Goal: Information Seeking & Learning: Learn about a topic

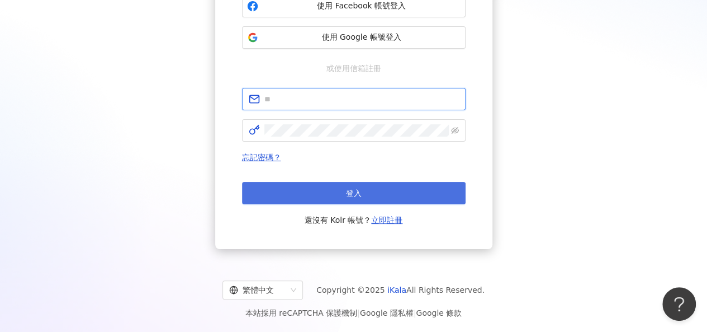
type input "**********"
click at [399, 199] on button "登入" at bounding box center [354, 193] width 224 height 22
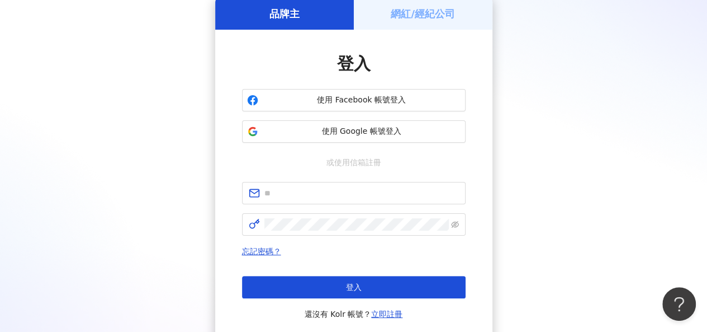
scroll to position [145, 0]
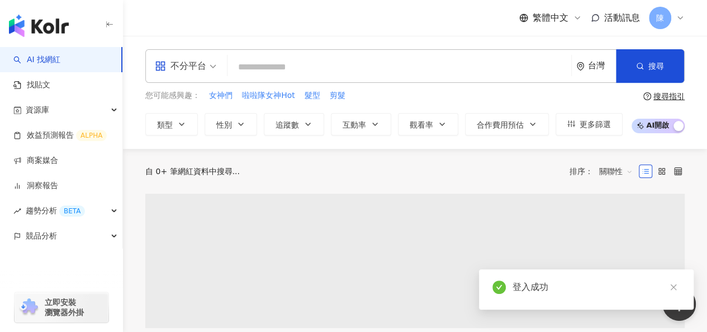
click at [353, 64] on input "search" at bounding box center [399, 66] width 335 height 21
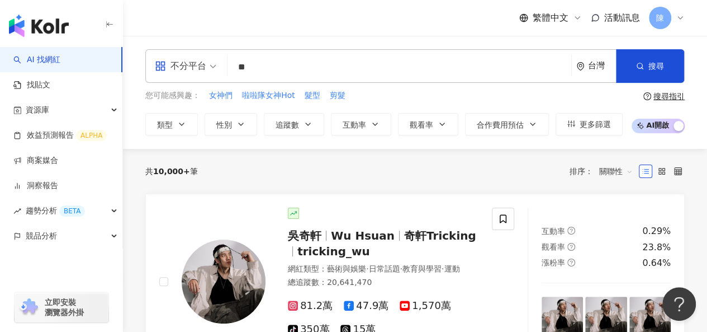
type input "*"
drag, startPoint x: 448, startPoint y: 6, endPoint x: 399, endPoint y: 67, distance: 77.6
click at [405, 68] on input "search" at bounding box center [399, 66] width 335 height 21
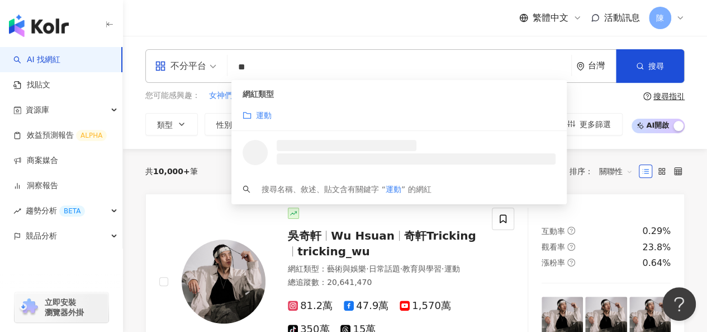
click at [186, 64] on div "不分平台" at bounding box center [180, 66] width 51 height 18
type input "**"
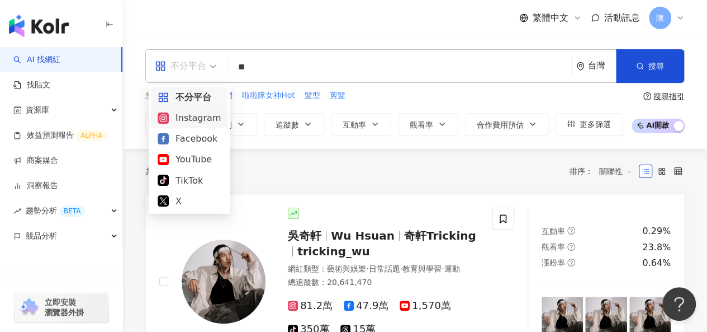
click at [195, 123] on div "Instagram" at bounding box center [189, 118] width 63 height 14
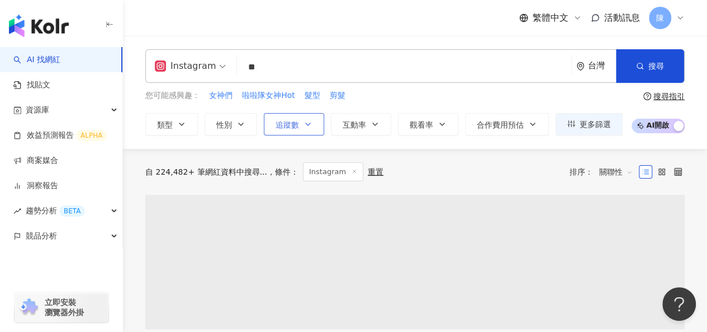
click at [309, 125] on icon "button" at bounding box center [308, 124] width 9 height 9
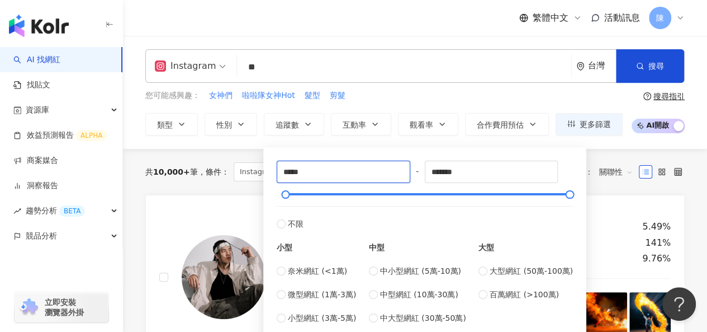
type input "*****"
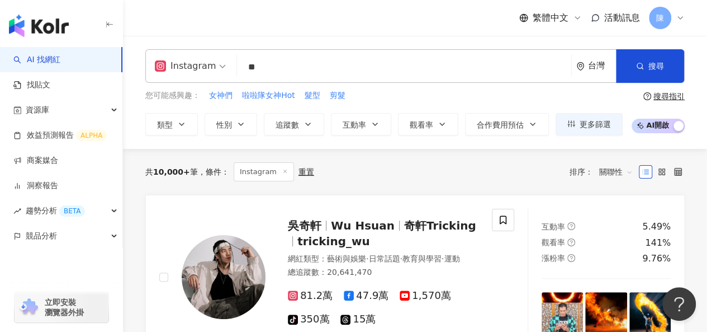
click at [603, 150] on div "共 10,000+ 筆 條件 ： Instagram 重置 排序： 關聯性" at bounding box center [415, 172] width 540 height 46
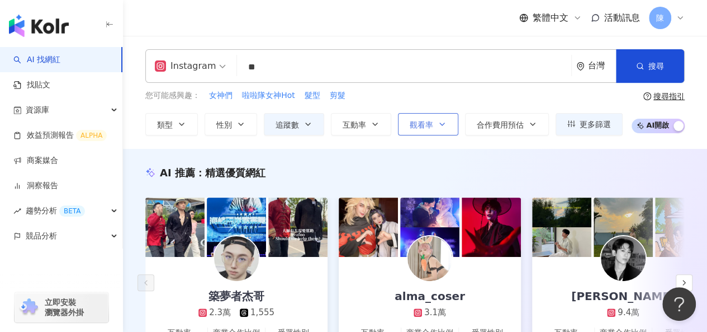
click at [431, 122] on span "觀看率" at bounding box center [421, 124] width 23 height 9
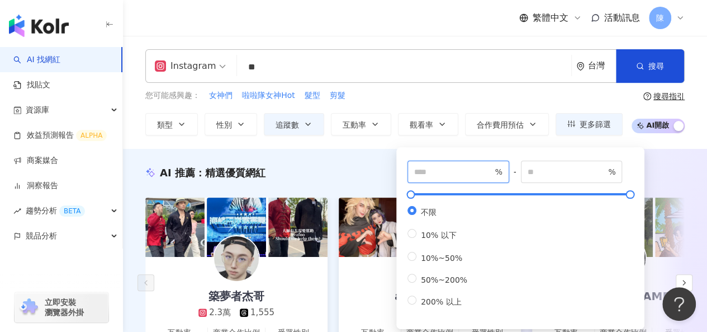
click at [480, 173] on input "number" at bounding box center [453, 172] width 78 height 12
type input "***"
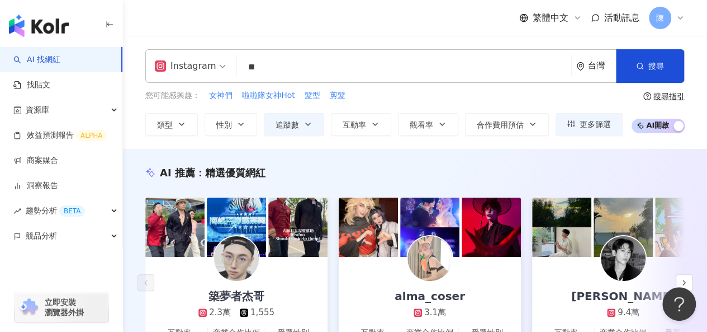
click at [355, 154] on div "AI 推薦 ： 精選優質網紅 築夢者杰哥 2.3萬 1,555 互動率 1,231% 商業合作比例 5.88% 受眾性別 男 alma_coser 3.1萬 …" at bounding box center [415, 279] width 584 height 260
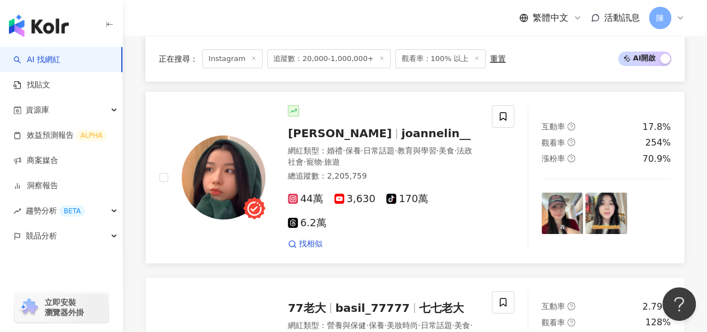
scroll to position [2237, 0]
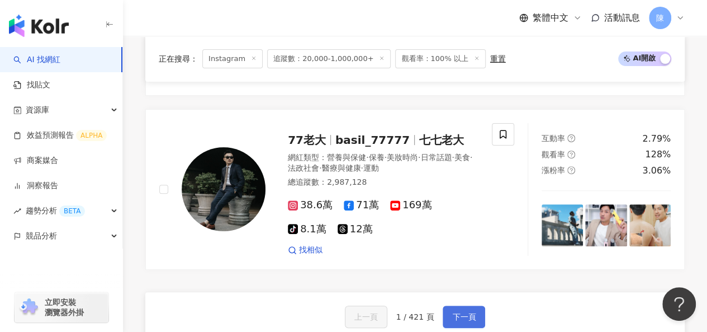
click at [463, 312] on span "下一頁" at bounding box center [463, 316] width 23 height 9
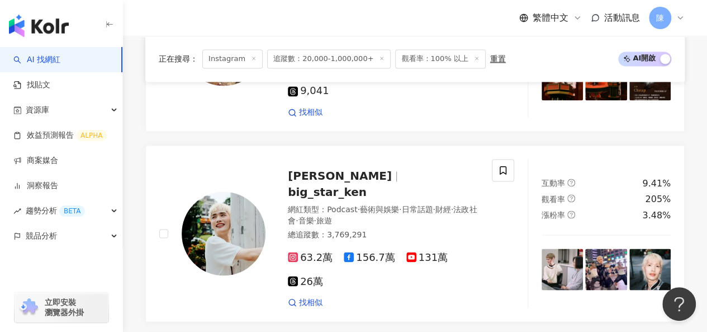
scroll to position [2264, 0]
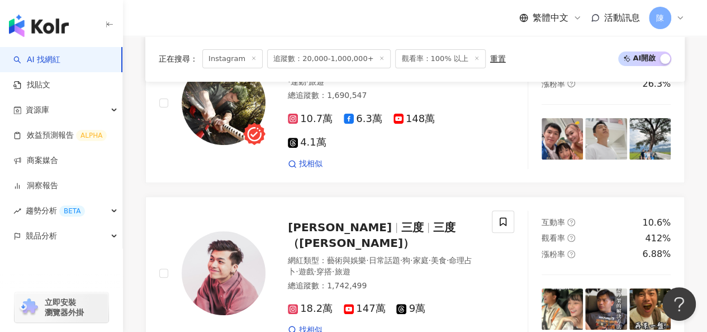
click at [337, 59] on span "追蹤數：20,000-1,000,000+" at bounding box center [329, 58] width 124 height 19
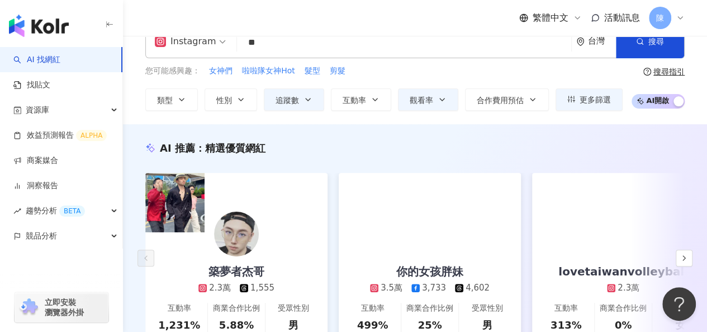
scroll to position [0, 0]
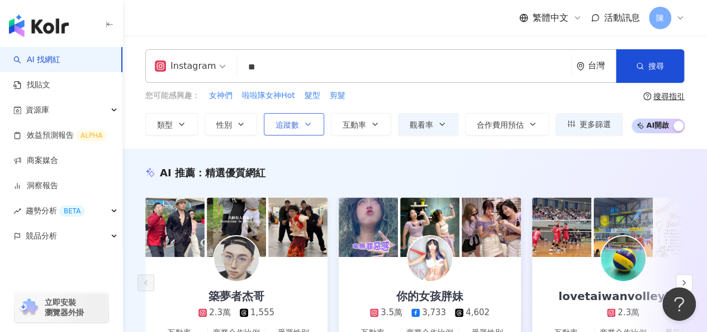
click at [304, 123] on icon "button" at bounding box center [308, 124] width 9 height 9
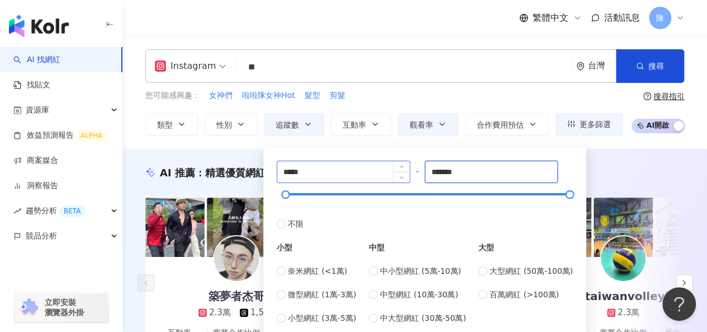
drag, startPoint x: 472, startPoint y: 171, endPoint x: 383, endPoint y: 168, distance: 89.0
click at [383, 168] on div "***** - ******* 不限 小型 奈米網紅 (<1萬) 微型網紅 (1萬-3萬) 小型網紅 (3萬-5萬) 中型 中小型網紅 (5萬-10萬) 中型…" at bounding box center [425, 242] width 296 height 163
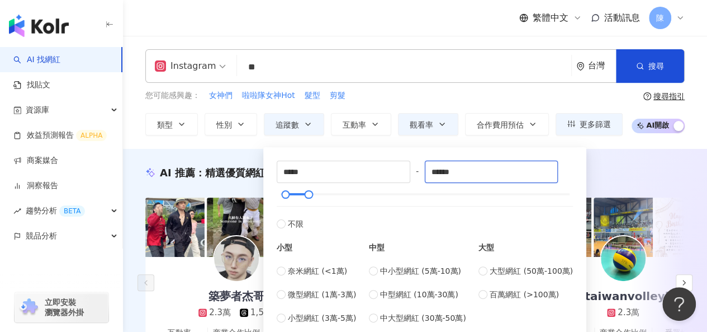
type input "******"
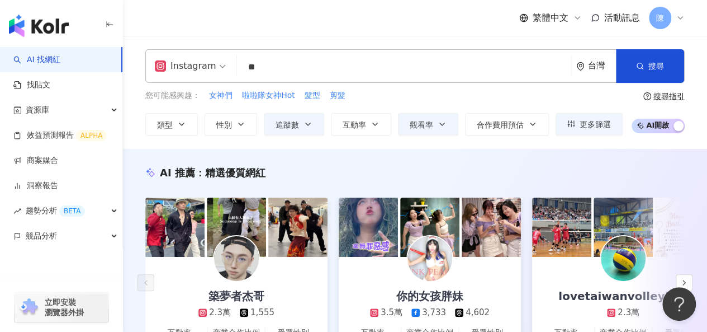
click at [248, 155] on div "AI 推薦 ： 精選優質網紅 築夢者杰哥 2.3萬 1,555 互動率 1,231% 商業合作比例 5.88% 受眾性別 男 你的女孩胖妹 3.5萬 3,73…" at bounding box center [415, 279] width 584 height 260
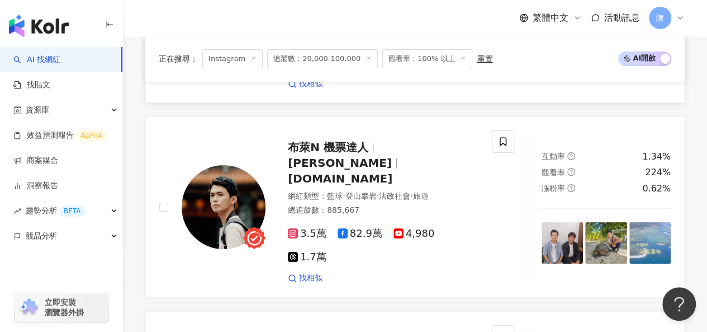
scroll to position [2069, 0]
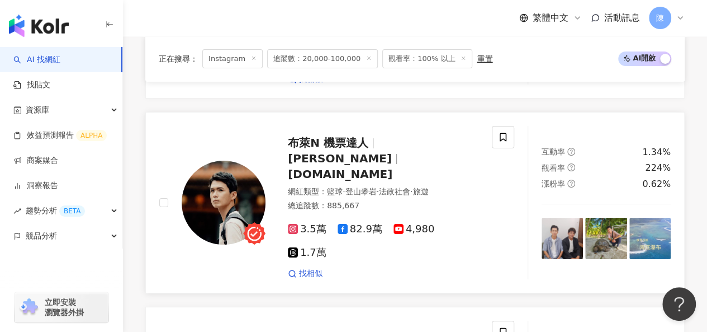
click at [385, 152] on span "布萊N" at bounding box center [340, 158] width 104 height 13
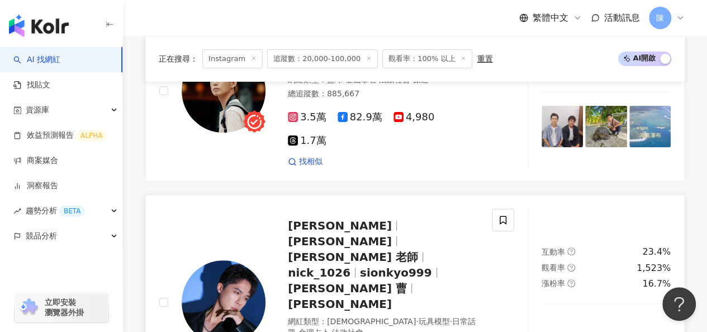
scroll to position [2349, 0]
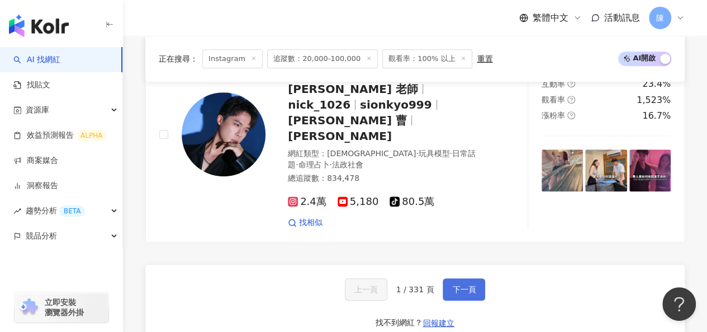
click at [468, 285] on span "下一頁" at bounding box center [463, 289] width 23 height 9
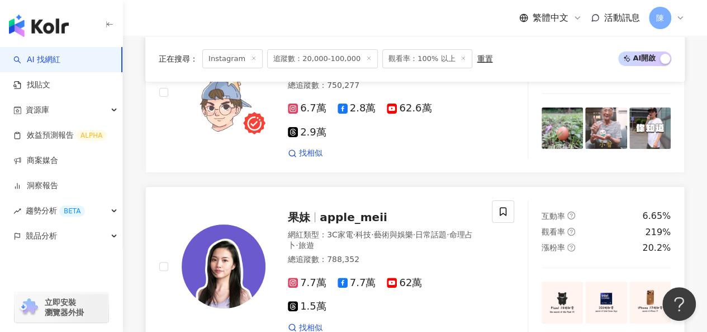
scroll to position [2202, 0]
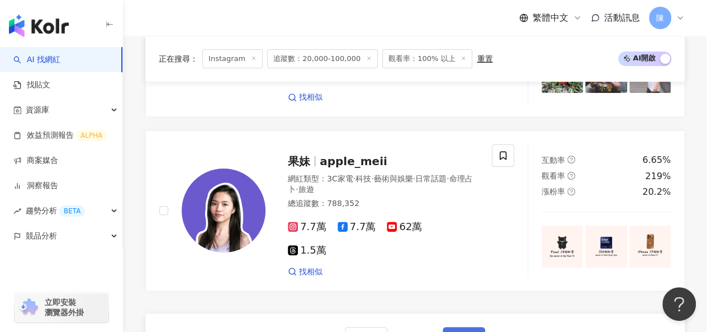
click at [462, 323] on span "下一頁" at bounding box center [463, 337] width 23 height 9
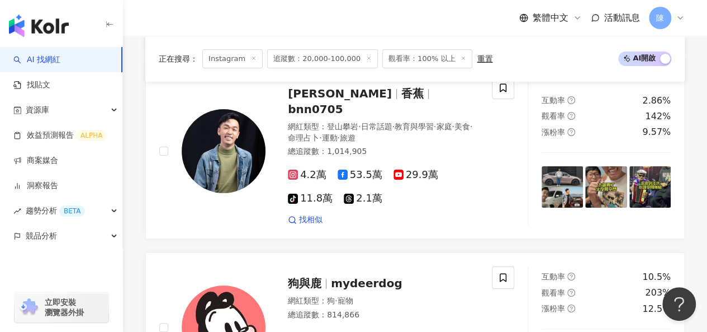
scroll to position [2336, 0]
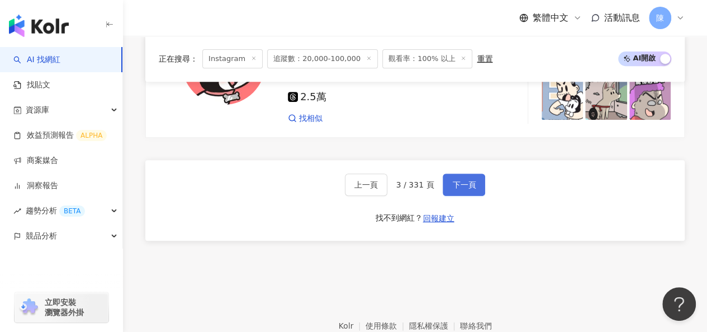
click at [459, 180] on span "下一頁" at bounding box center [463, 184] width 23 height 9
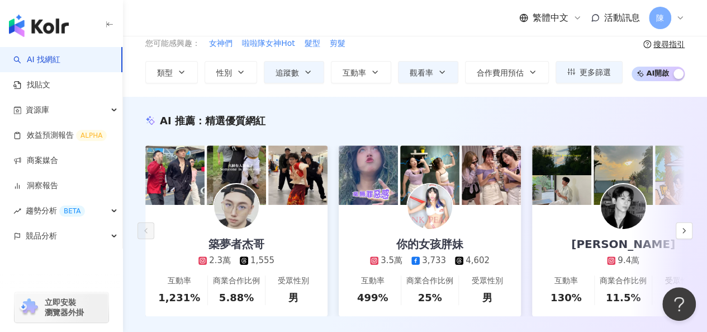
scroll to position [0, 0]
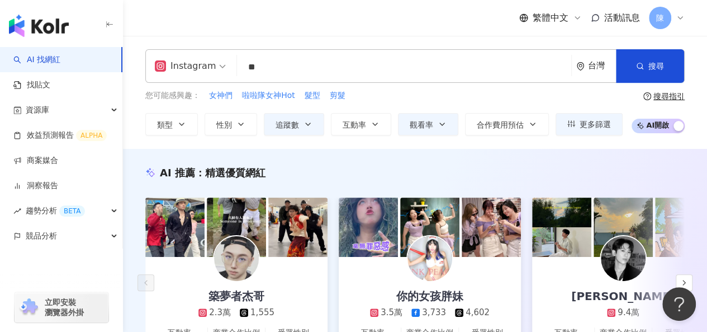
click at [296, 69] on input "**" at bounding box center [405, 66] width 326 height 21
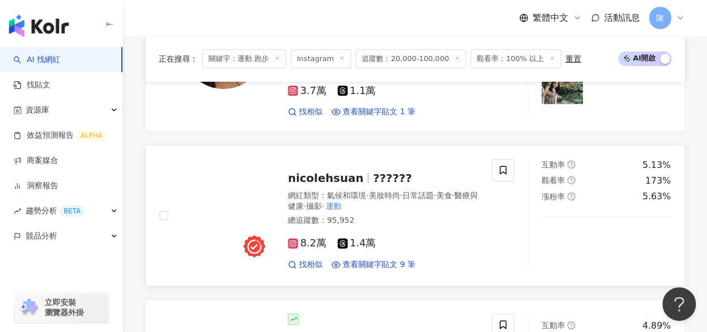
scroll to position [1990, 0]
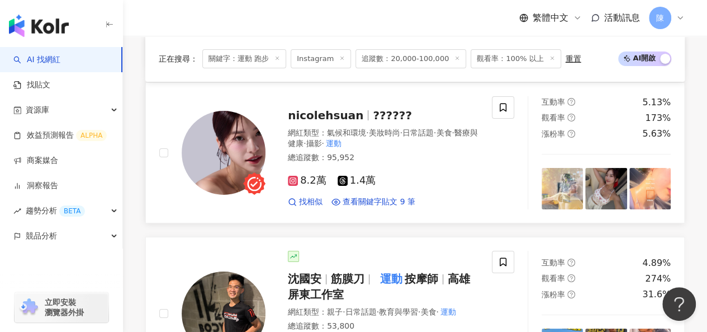
type input "*****"
click at [202, 111] on img at bounding box center [224, 153] width 84 height 84
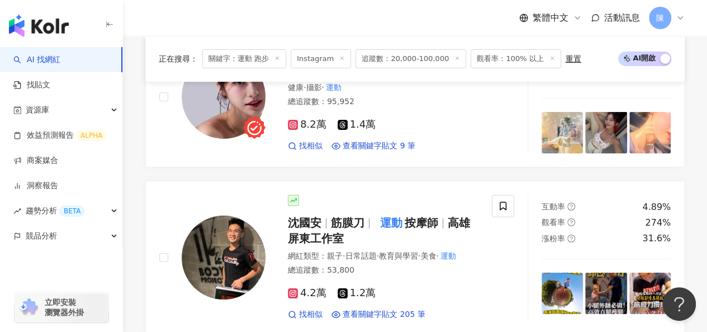
scroll to position [2325, 0]
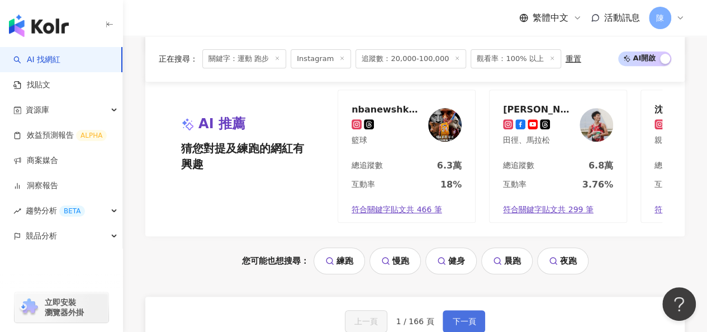
click at [454, 310] on button "下一頁" at bounding box center [464, 321] width 43 height 22
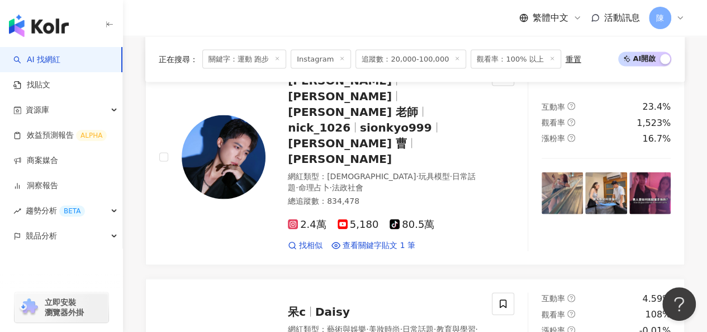
scroll to position [1022, 0]
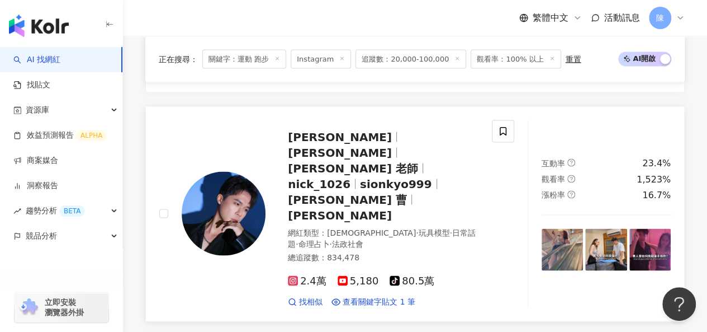
click at [233, 171] on img at bounding box center [224, 213] width 84 height 84
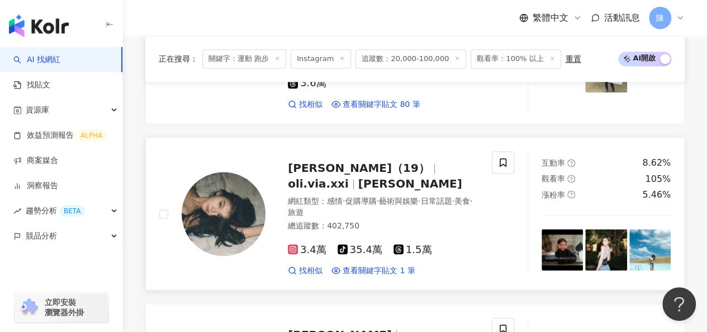
scroll to position [798, 0]
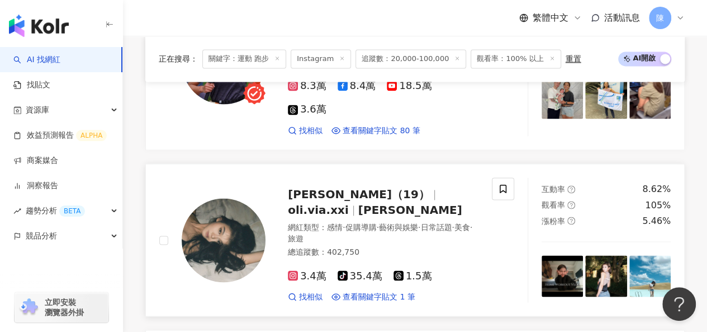
click at [237, 229] on img at bounding box center [224, 240] width 84 height 84
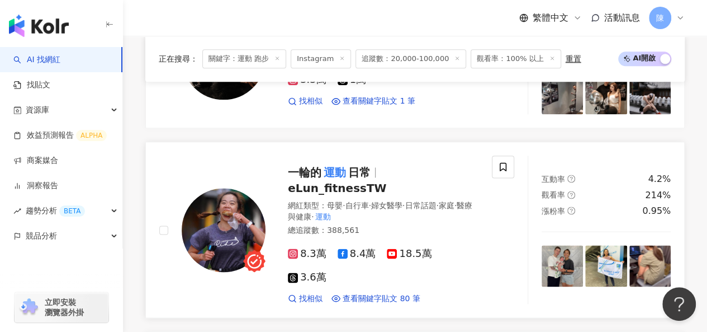
click at [216, 195] on img at bounding box center [224, 230] width 84 height 84
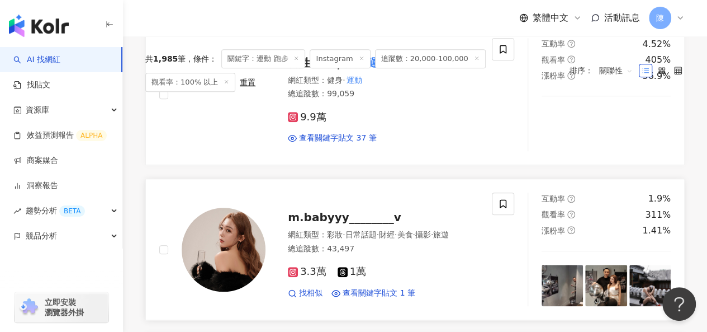
scroll to position [295, 0]
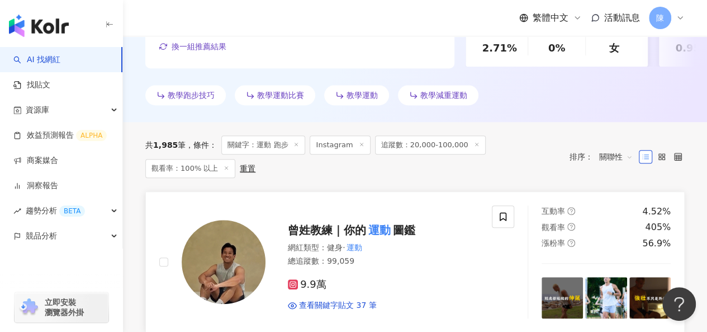
click at [233, 237] on img at bounding box center [224, 262] width 84 height 84
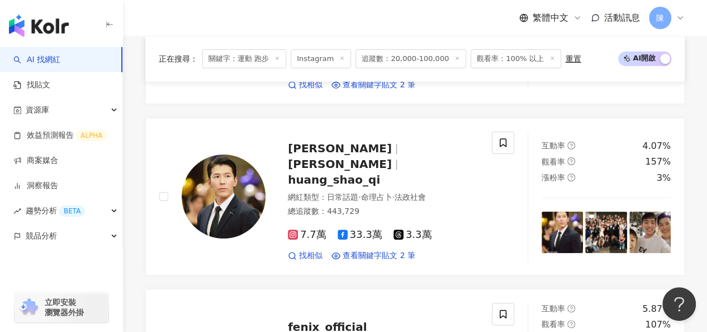
scroll to position [2397, 0]
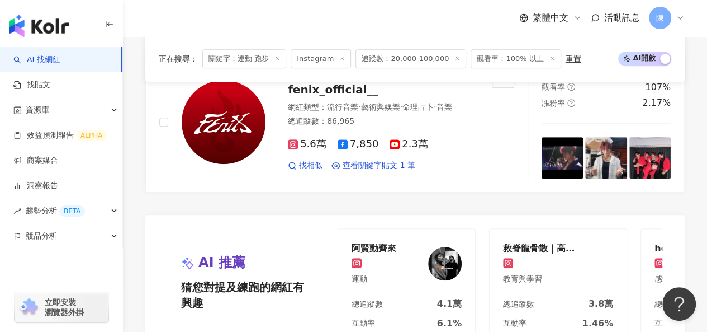
drag, startPoint x: 455, startPoint y: 306, endPoint x: 450, endPoint y: 309, distance: 6.0
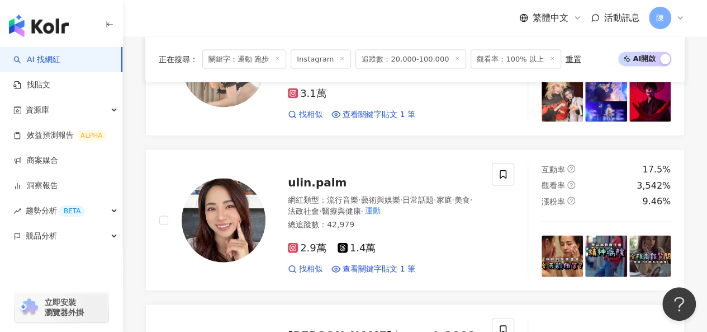
scroll to position [2327, 0]
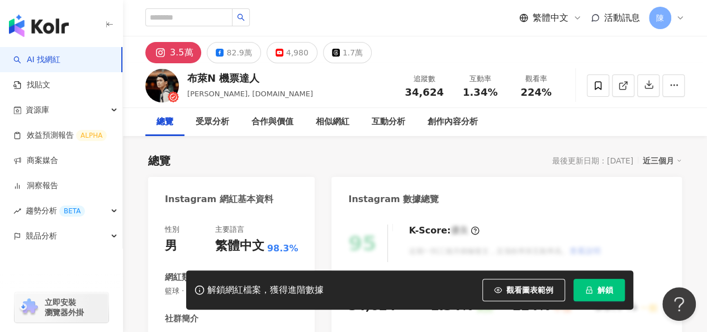
click at [600, 290] on span "解鎖" at bounding box center [606, 289] width 16 height 9
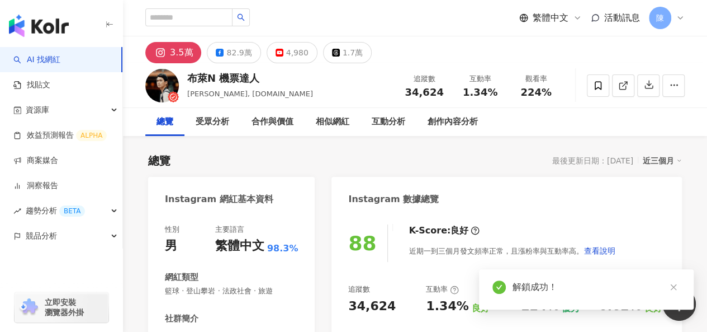
click at [350, 115] on div "相似網紅" at bounding box center [333, 121] width 34 height 13
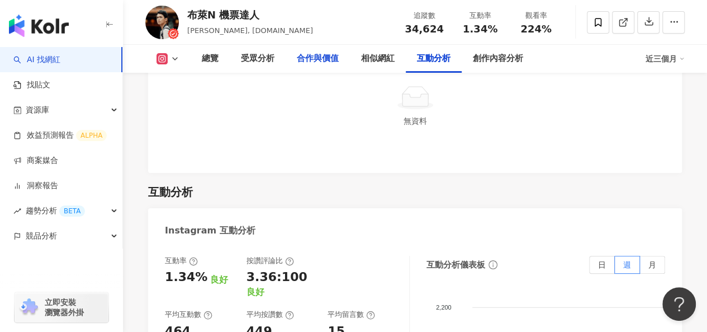
scroll to position [2194, 0]
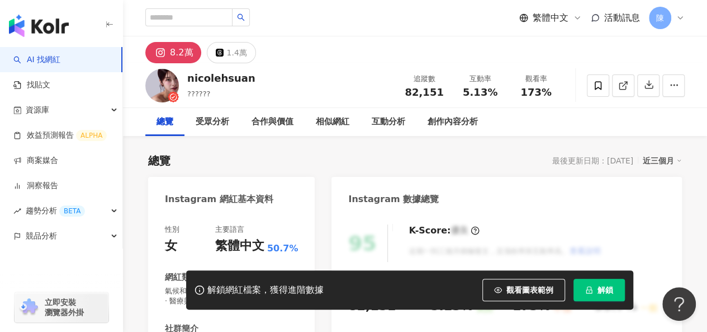
click at [588, 293] on icon "lock" at bounding box center [589, 289] width 6 height 7
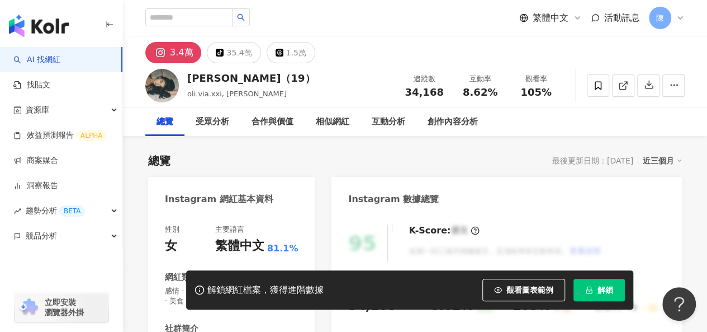
click at [610, 294] on span "解鎖" at bounding box center [606, 289] width 16 height 9
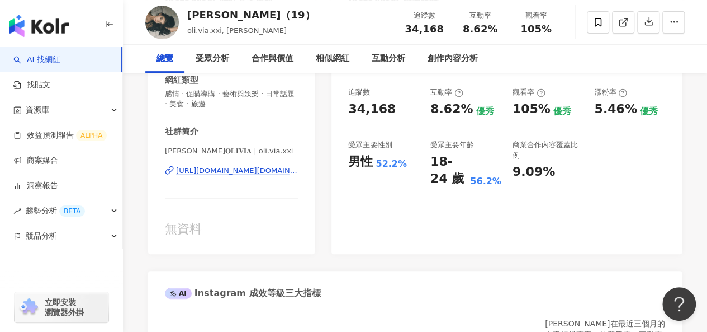
scroll to position [224, 0]
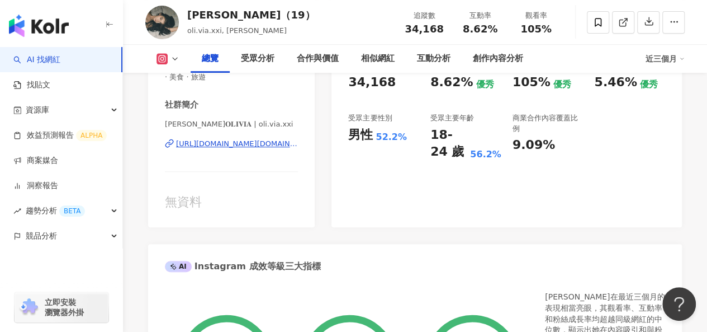
click at [221, 140] on div "https://www.instagram.com/oli.via.xxi/" at bounding box center [237, 144] width 122 height 10
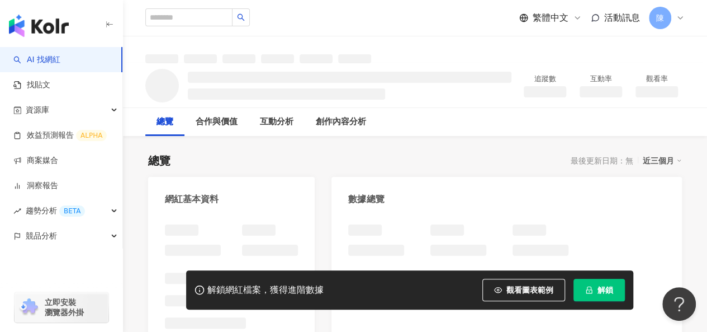
click at [607, 290] on span "解鎖" at bounding box center [606, 289] width 16 height 9
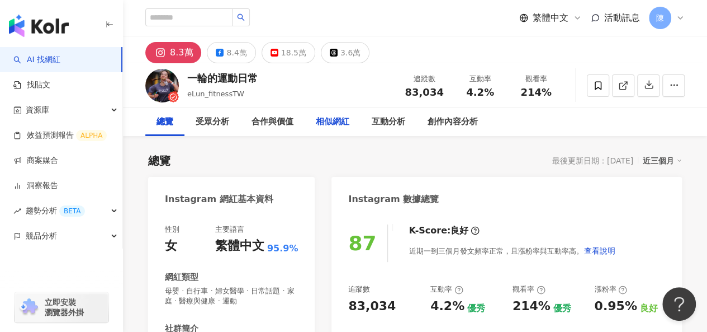
click at [334, 125] on div "相似網紅" at bounding box center [333, 121] width 34 height 13
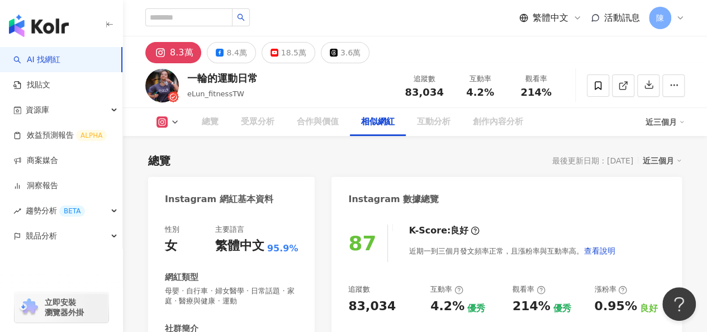
scroll to position [1839, 0]
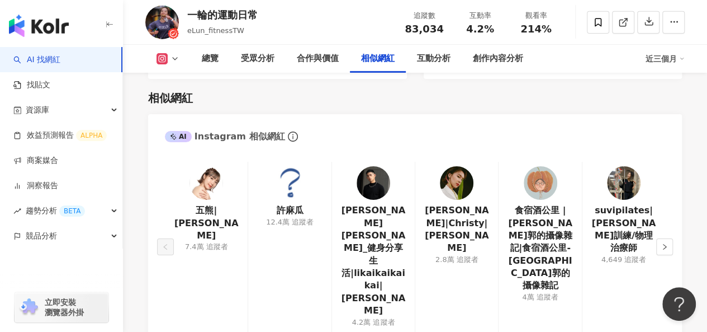
click at [369, 175] on img at bounding box center [374, 183] width 34 height 34
click at [206, 183] on img at bounding box center [207, 183] width 34 height 34
drag, startPoint x: 455, startPoint y: 175, endPoint x: 345, endPoint y: 15, distance: 195.0
click at [455, 175] on img at bounding box center [457, 183] width 34 height 34
click at [666, 243] on icon "right" at bounding box center [665, 246] width 7 height 7
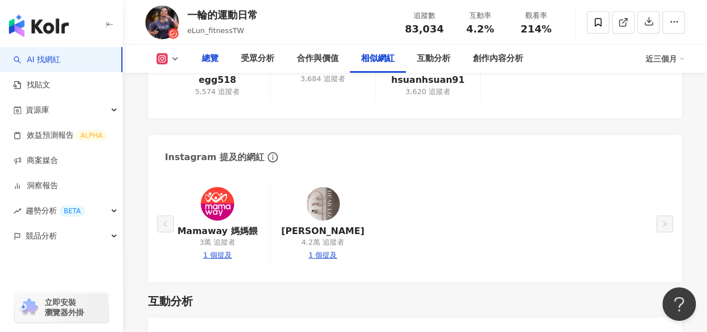
click at [210, 62] on div "總覽" at bounding box center [210, 58] width 17 height 13
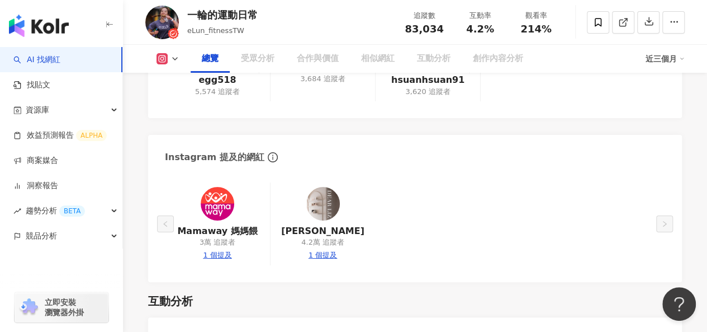
scroll to position [68, 0]
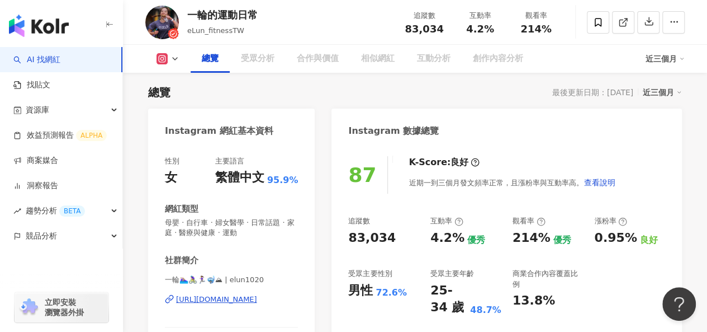
click at [232, 303] on div "https://www.instagram.com/elun1020/" at bounding box center [216, 299] width 81 height 10
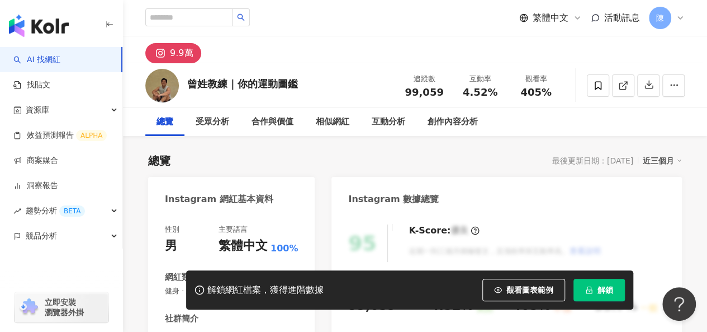
click at [603, 292] on span "解鎖" at bounding box center [606, 289] width 16 height 9
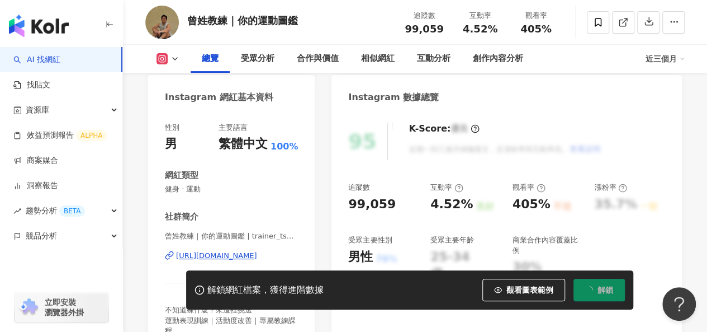
scroll to position [168, 0]
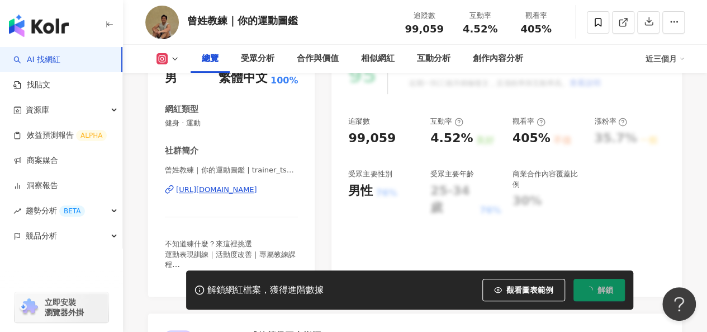
click at [252, 187] on div "https://www.instagram.com/trainer_tseng/" at bounding box center [216, 190] width 81 height 10
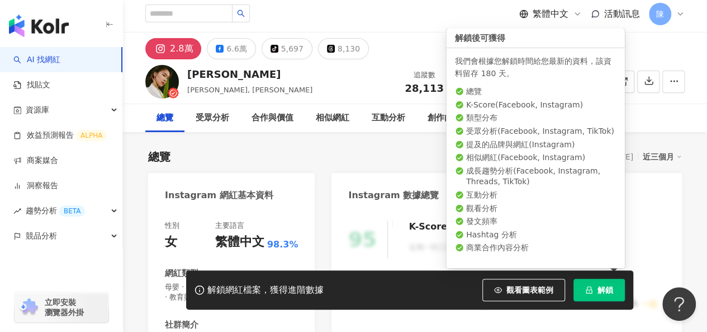
scroll to position [168, 0]
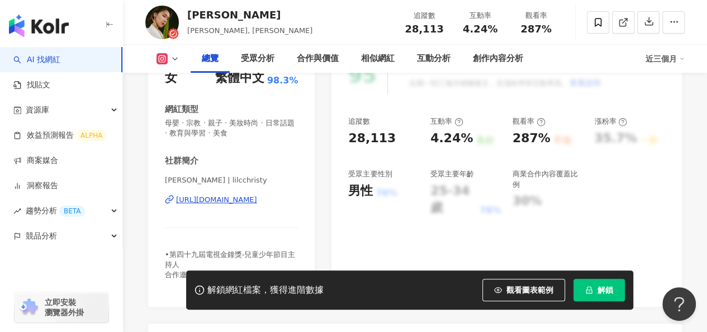
click at [240, 202] on div "[URL][DOMAIN_NAME]" at bounding box center [216, 200] width 81 height 10
click at [602, 294] on span "解鎖" at bounding box center [606, 289] width 16 height 9
